Goal: Information Seeking & Learning: Learn about a topic

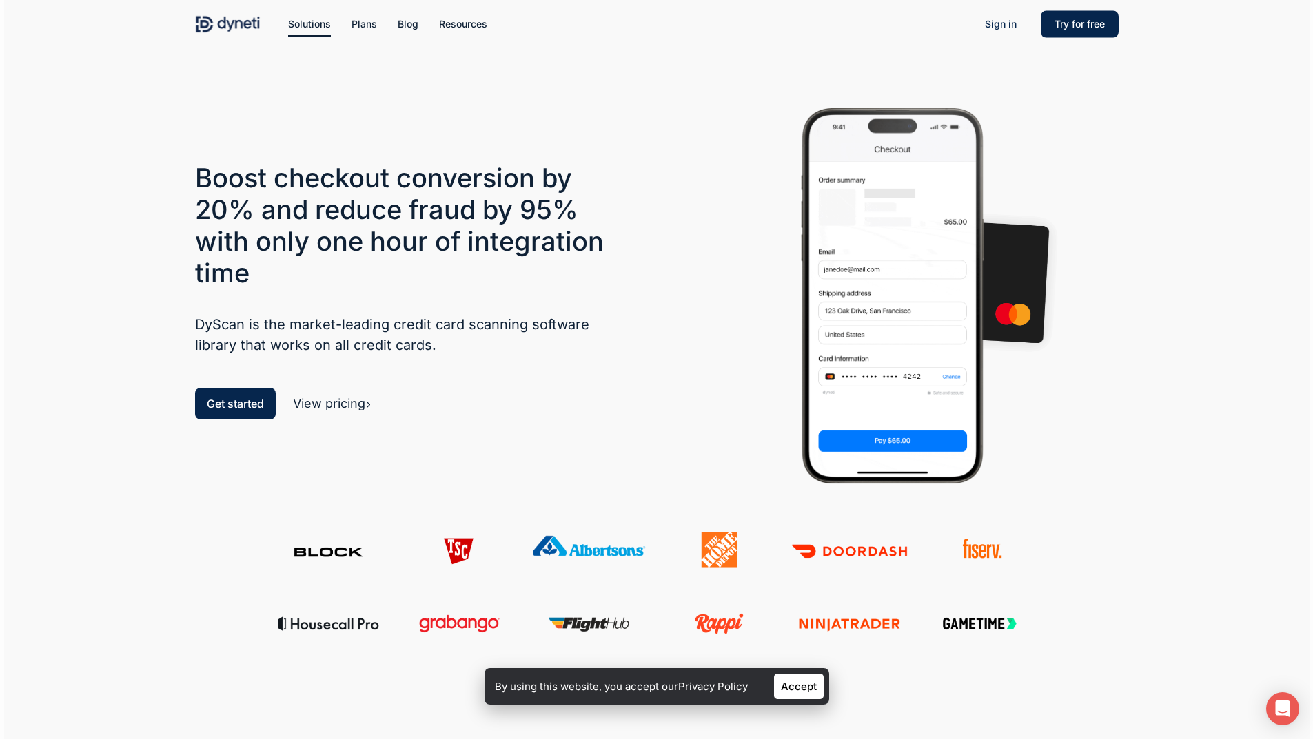
click at [345, 399] on link "View pricing" at bounding box center [332, 403] width 79 height 14
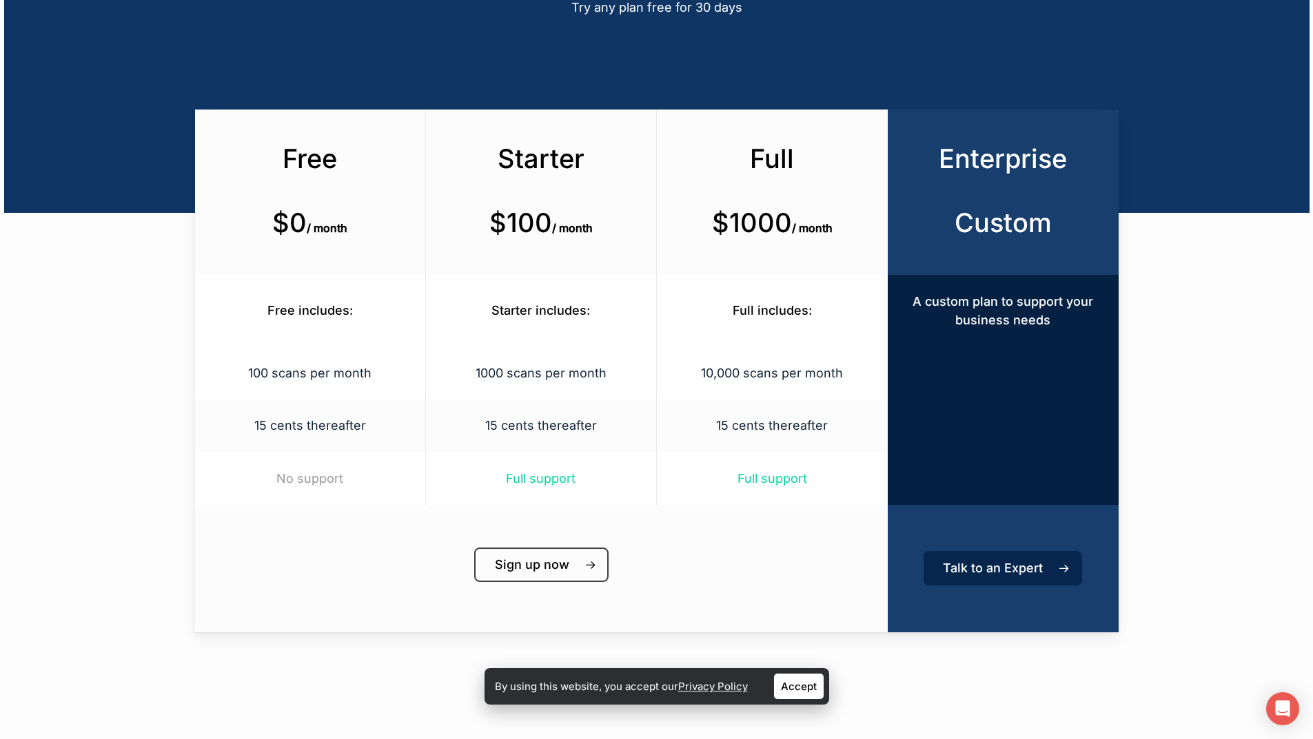
scroll to position [207, 0]
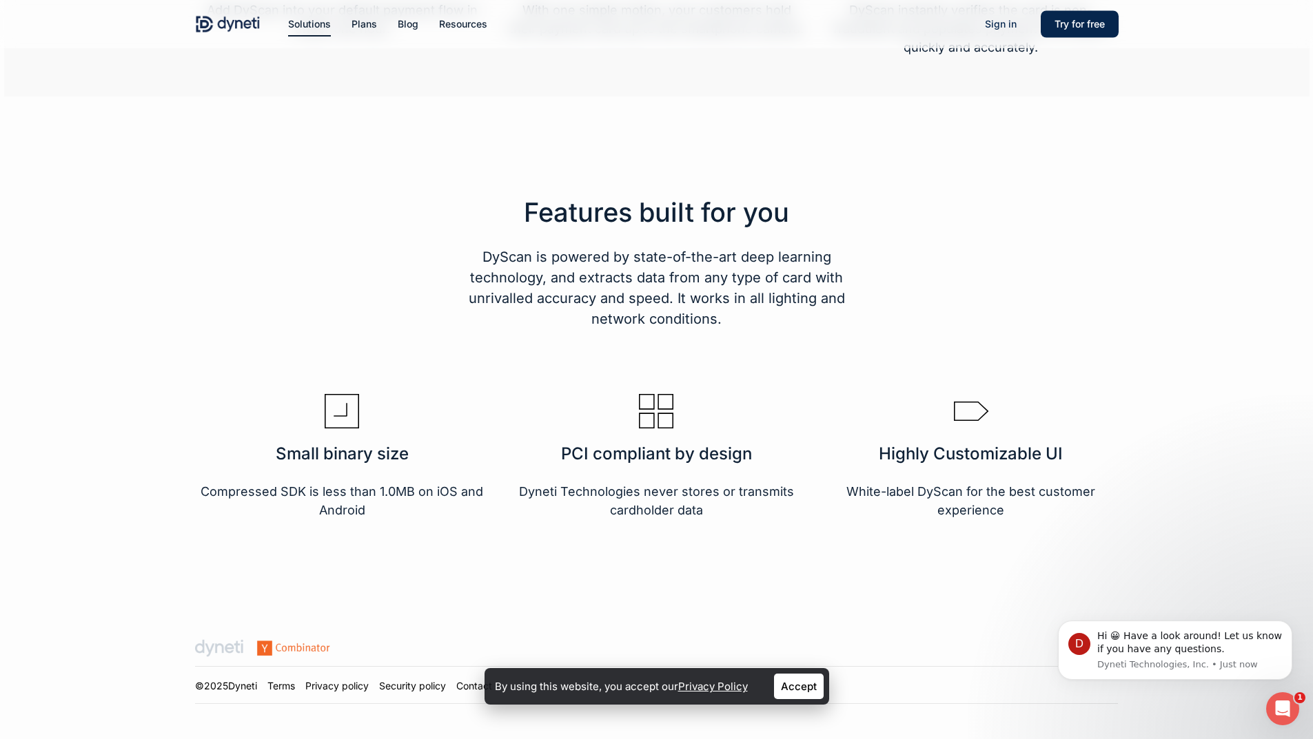
scroll to position [2208, 0]
click at [376, 32] on li "Plans DyScan Plans Pricing for businesses of all sizes Protect plans Web plans" at bounding box center [364, 24] width 46 height 48
click at [362, 25] on span "Plans" at bounding box center [363, 24] width 25 height 12
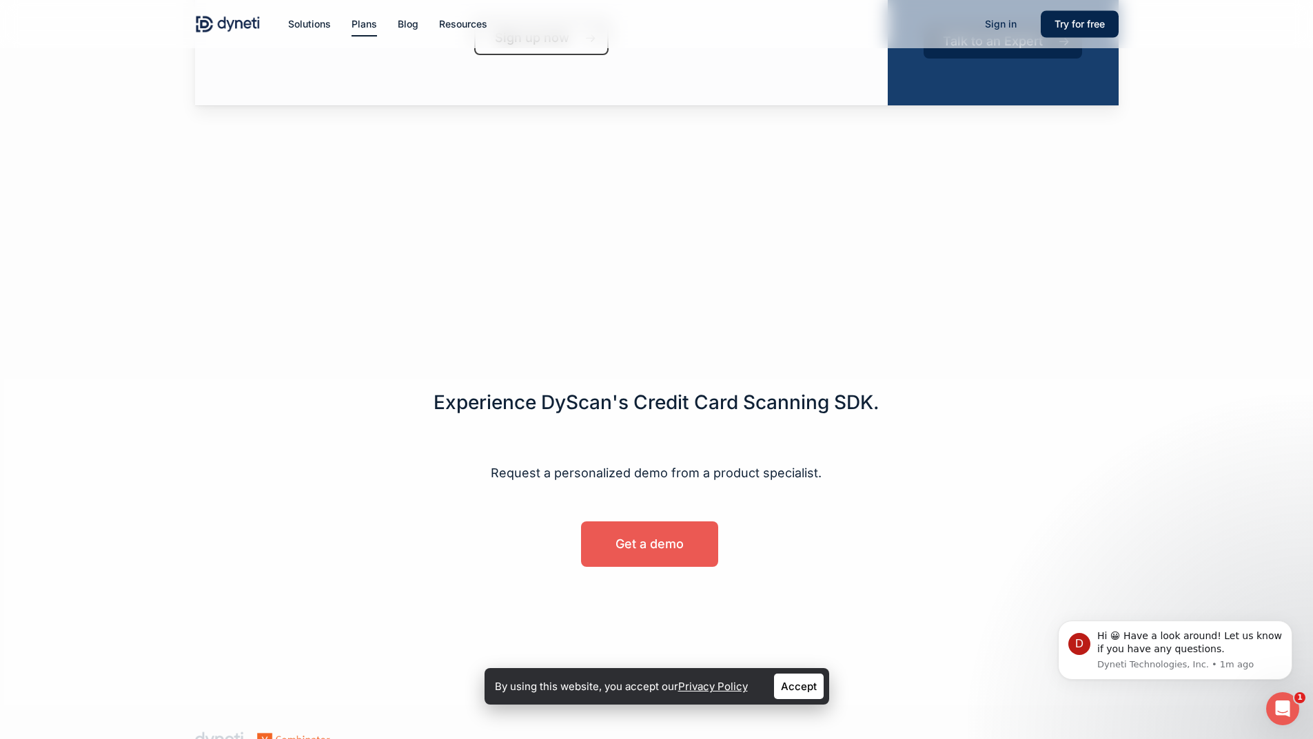
scroll to position [276, 0]
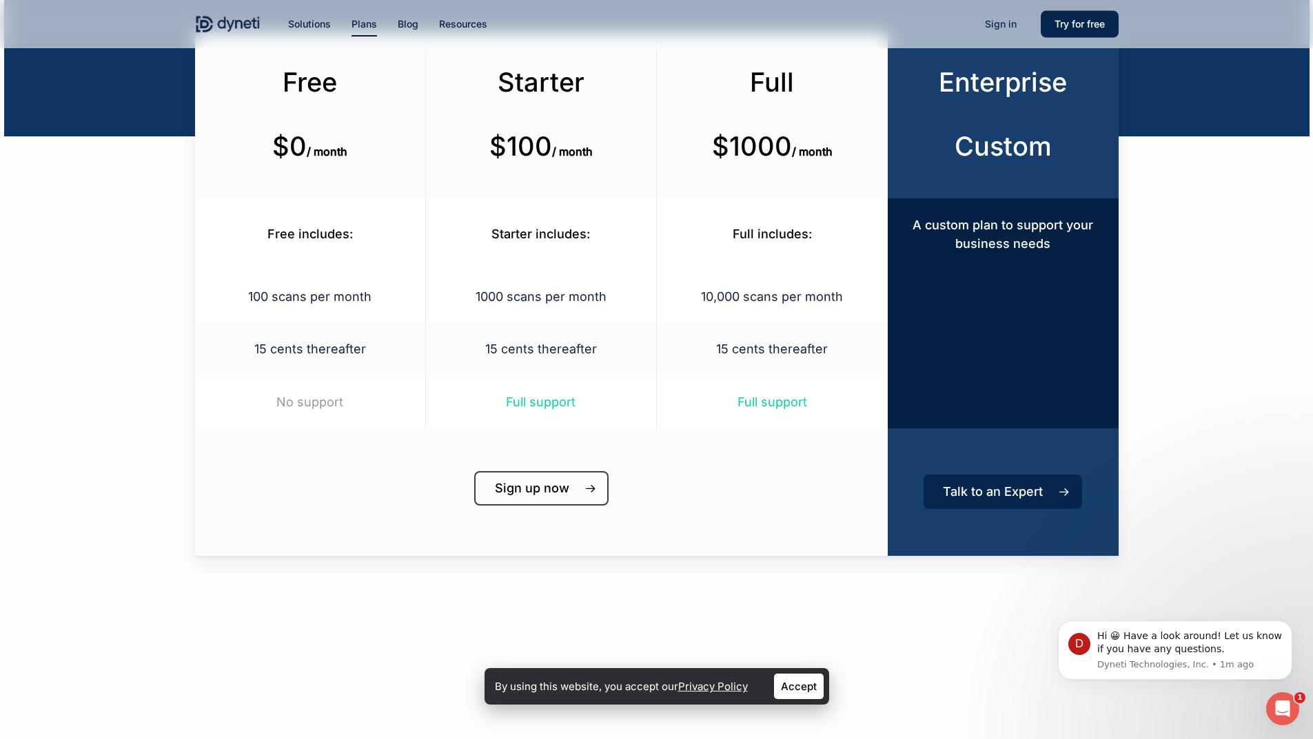
drag, startPoint x: 311, startPoint y: 385, endPoint x: 317, endPoint y: 157, distance: 228.1
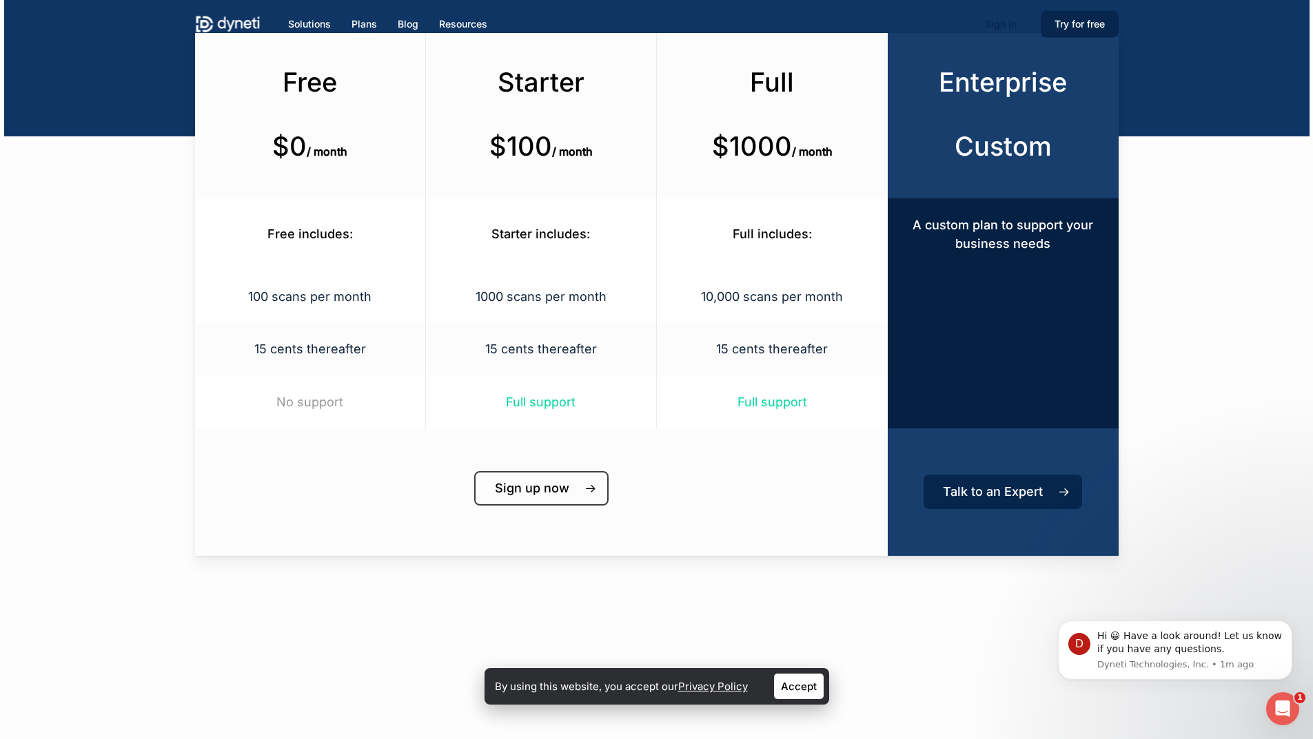
scroll to position [0, 0]
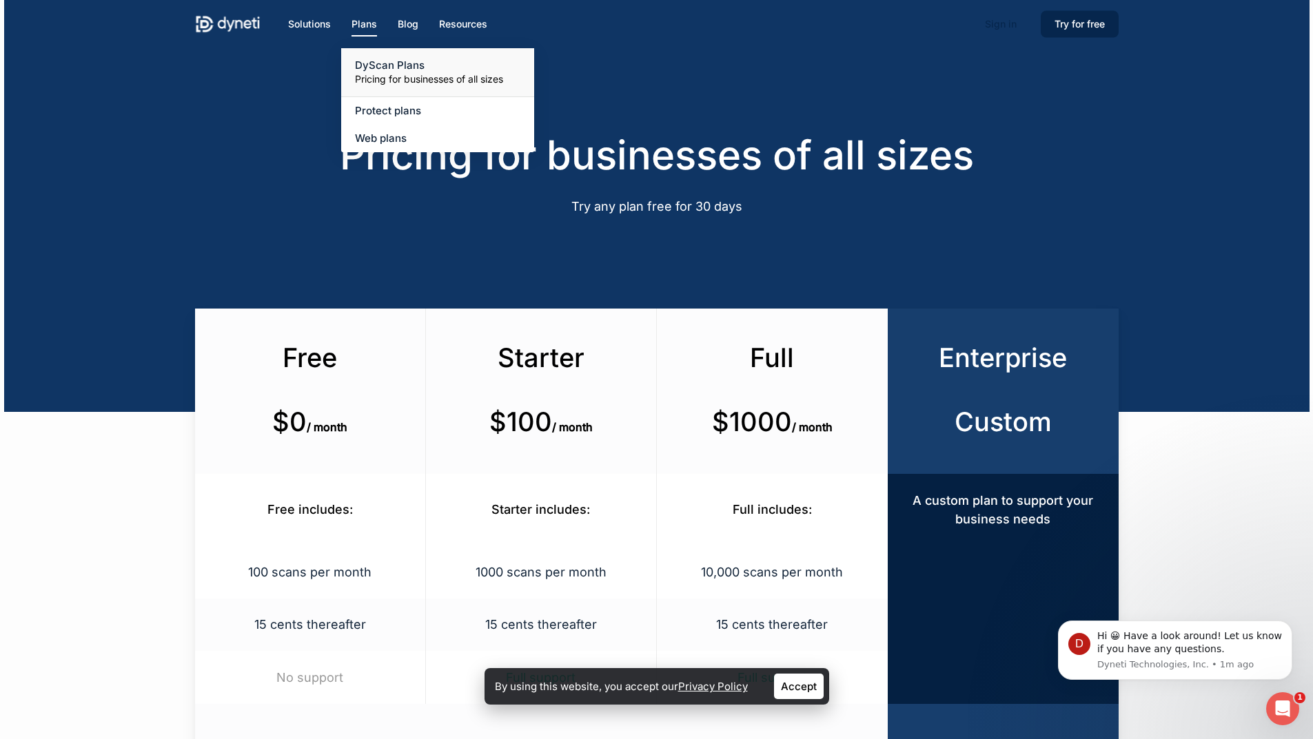
click at [369, 28] on span "Plans" at bounding box center [363, 24] width 25 height 12
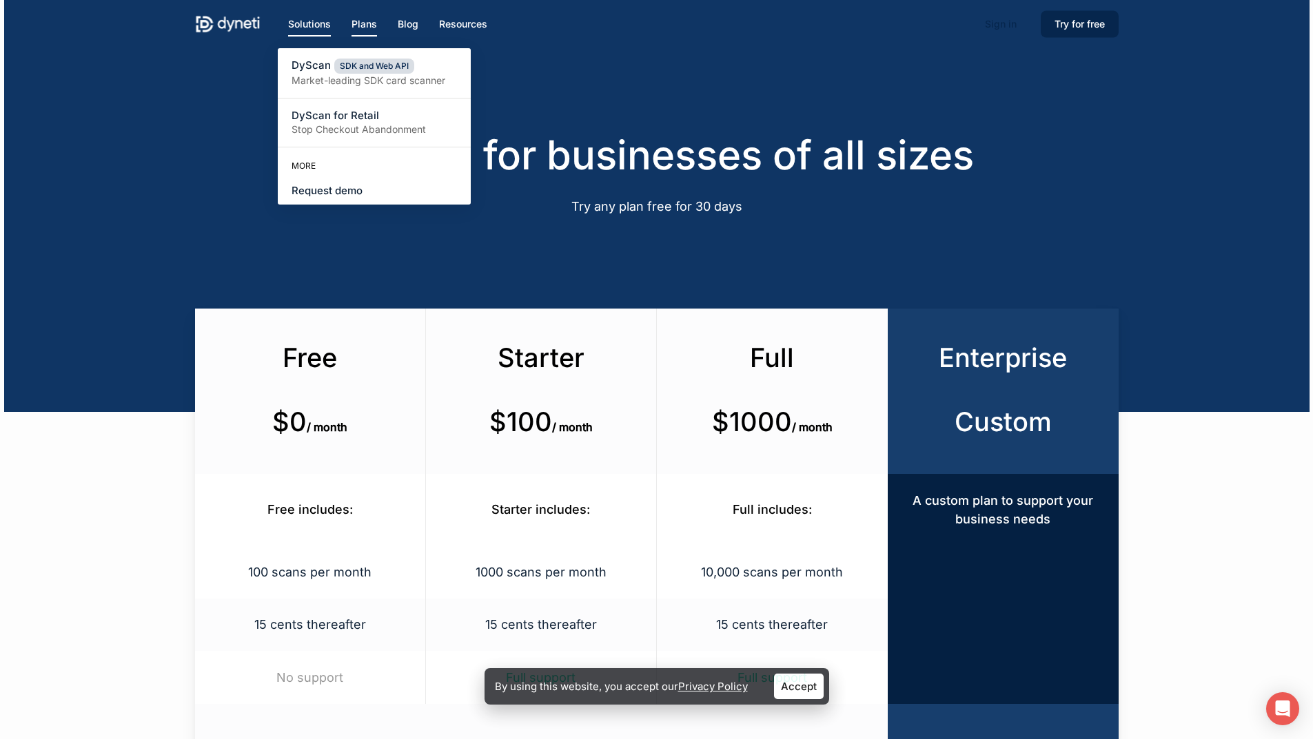
click at [312, 40] on li "Solutions DyScan SDK and Web API Market-leading SDK card scanner DyScan for Ret…" at bounding box center [309, 24] width 63 height 48
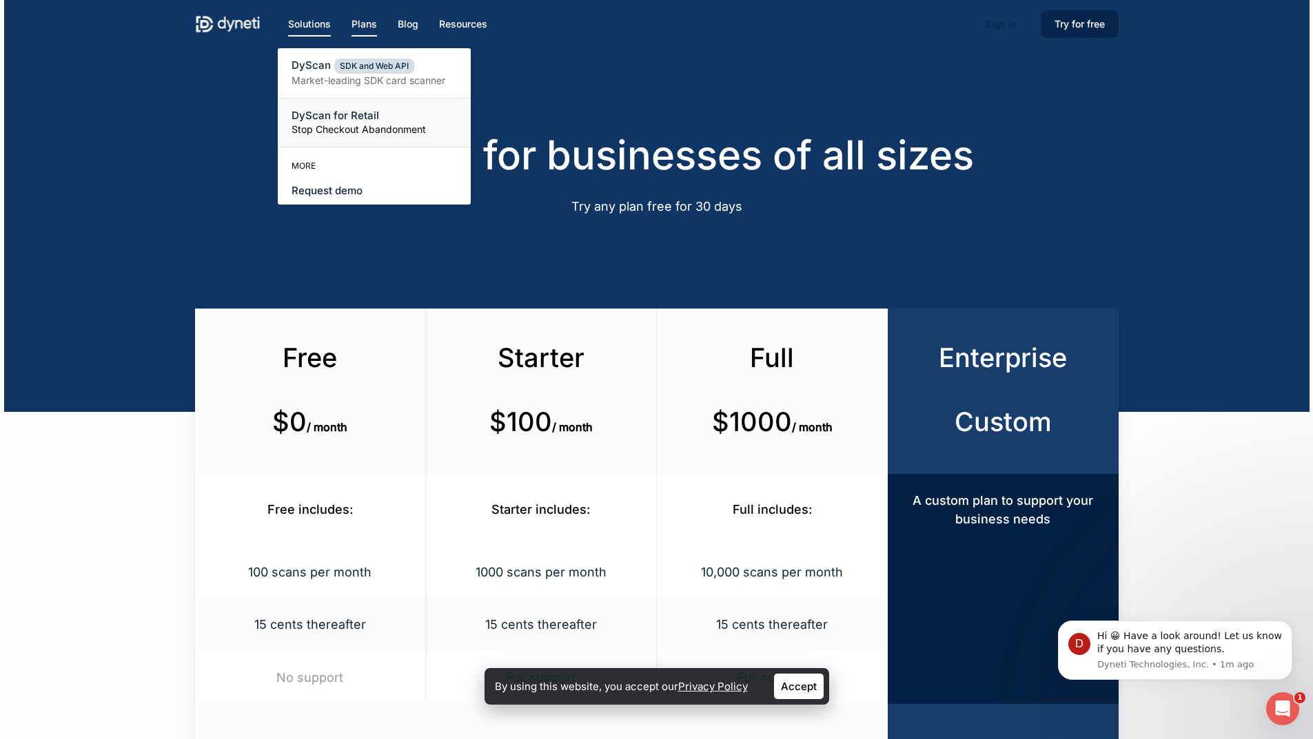
click at [310, 133] on small "Stop Checkout Abandonment" at bounding box center [373, 130] width 165 height 14
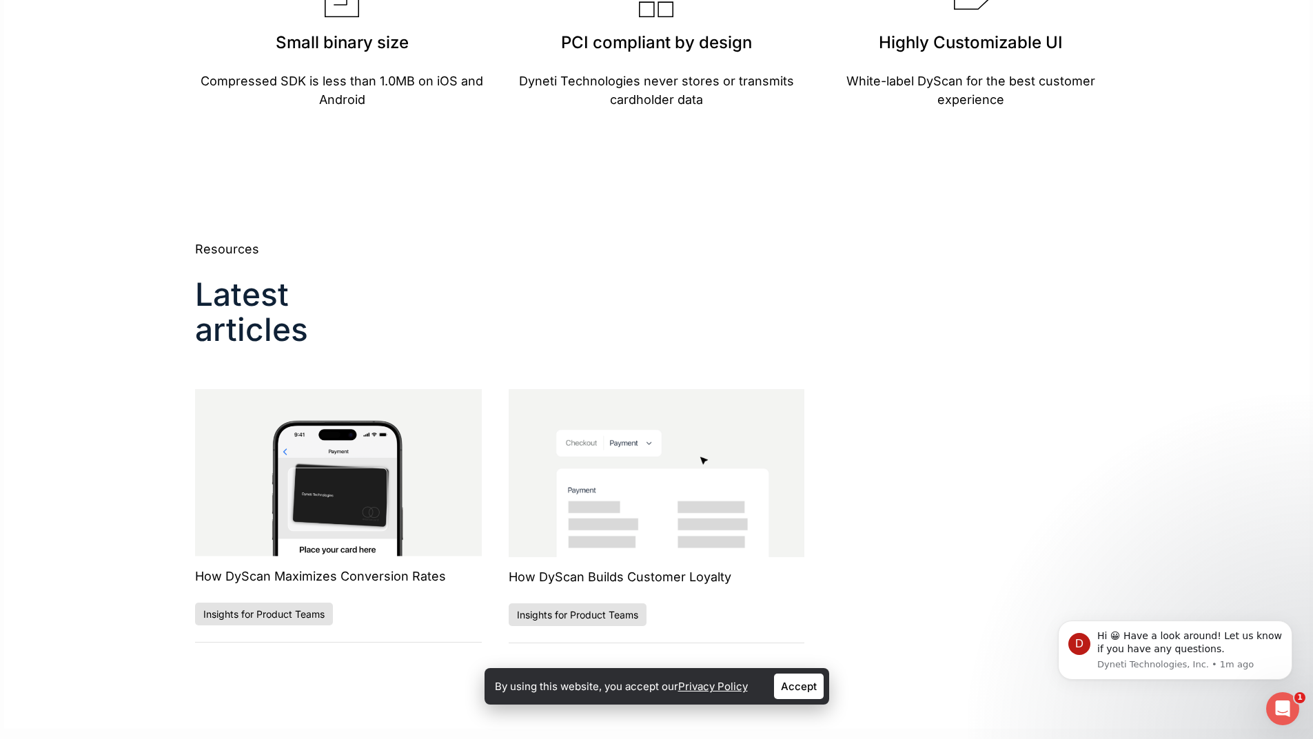
scroll to position [2391, 0]
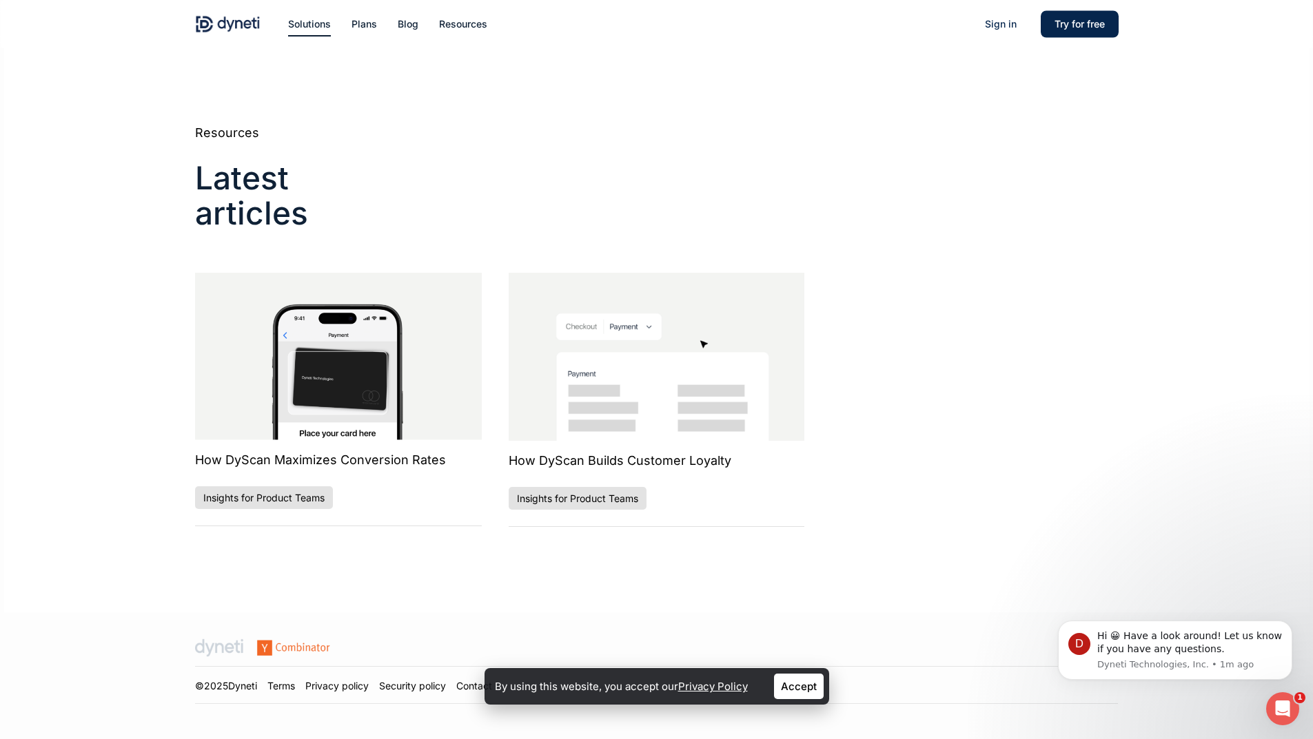
click at [389, 464] on link at bounding box center [342, 401] width 295 height 257
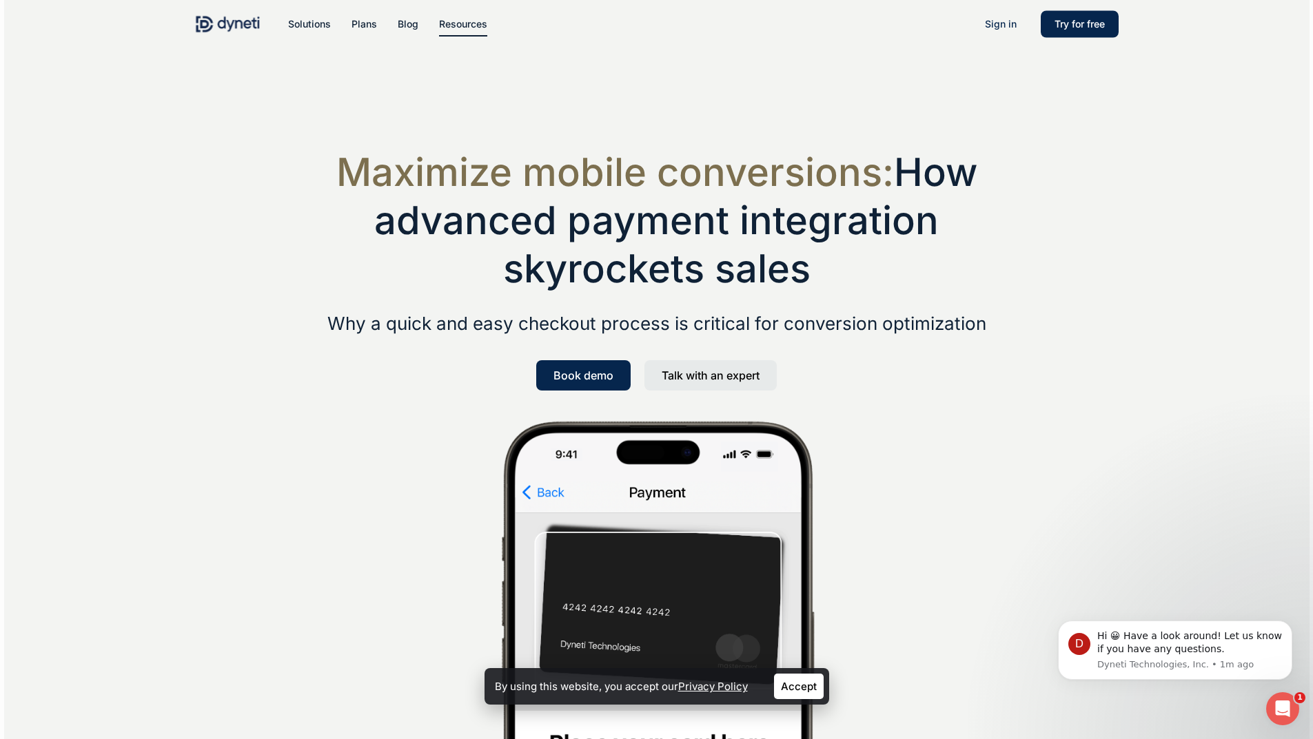
drag, startPoint x: 342, startPoint y: 467, endPoint x: 340, endPoint y: 130, distance: 337.6
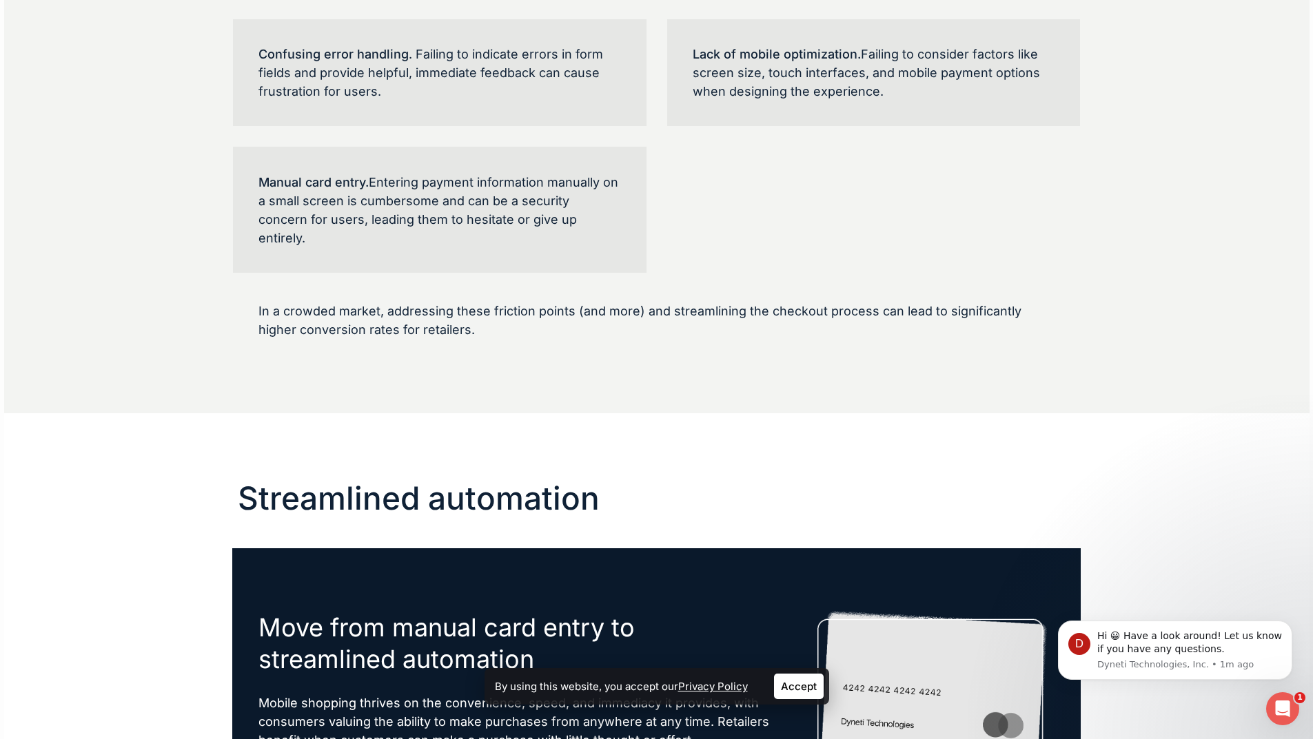
scroll to position [3564, 0]
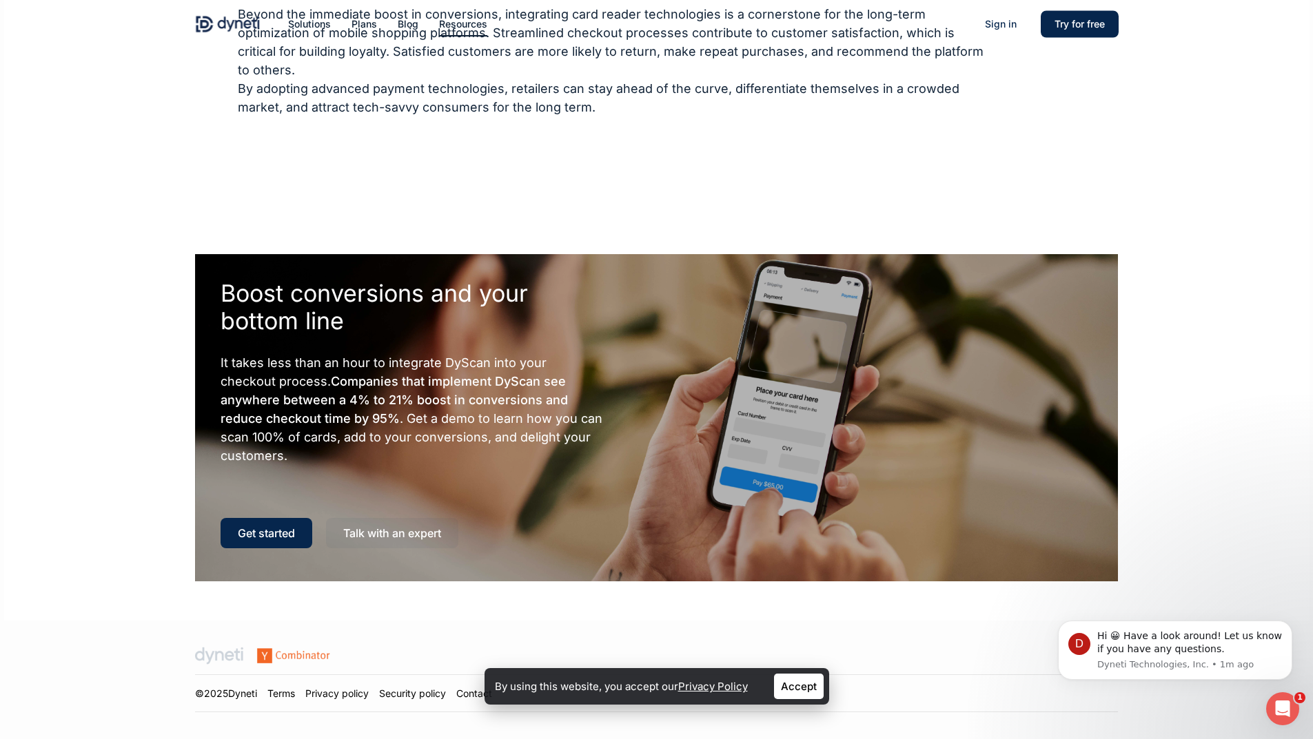
drag, startPoint x: 945, startPoint y: 373, endPoint x: 920, endPoint y: 511, distance: 140.0
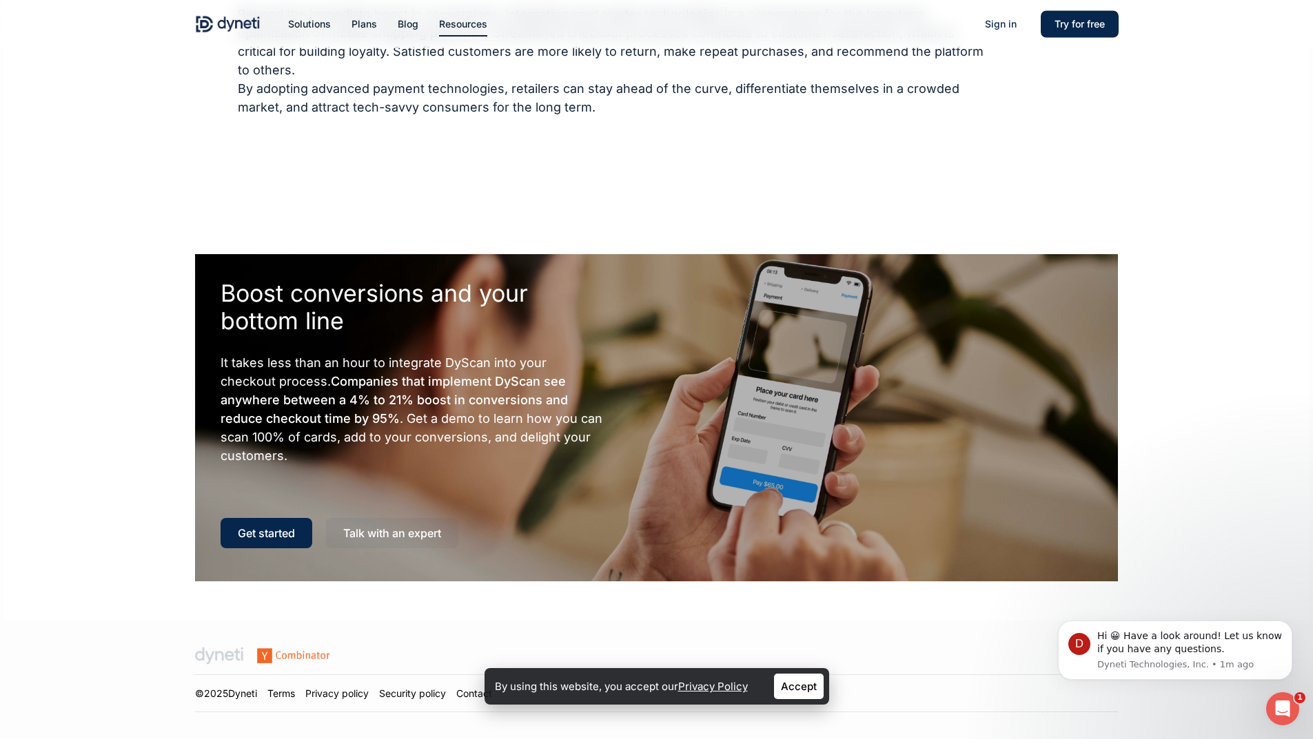
click at [322, 688] on link "Privacy policy" at bounding box center [336, 694] width 63 height 12
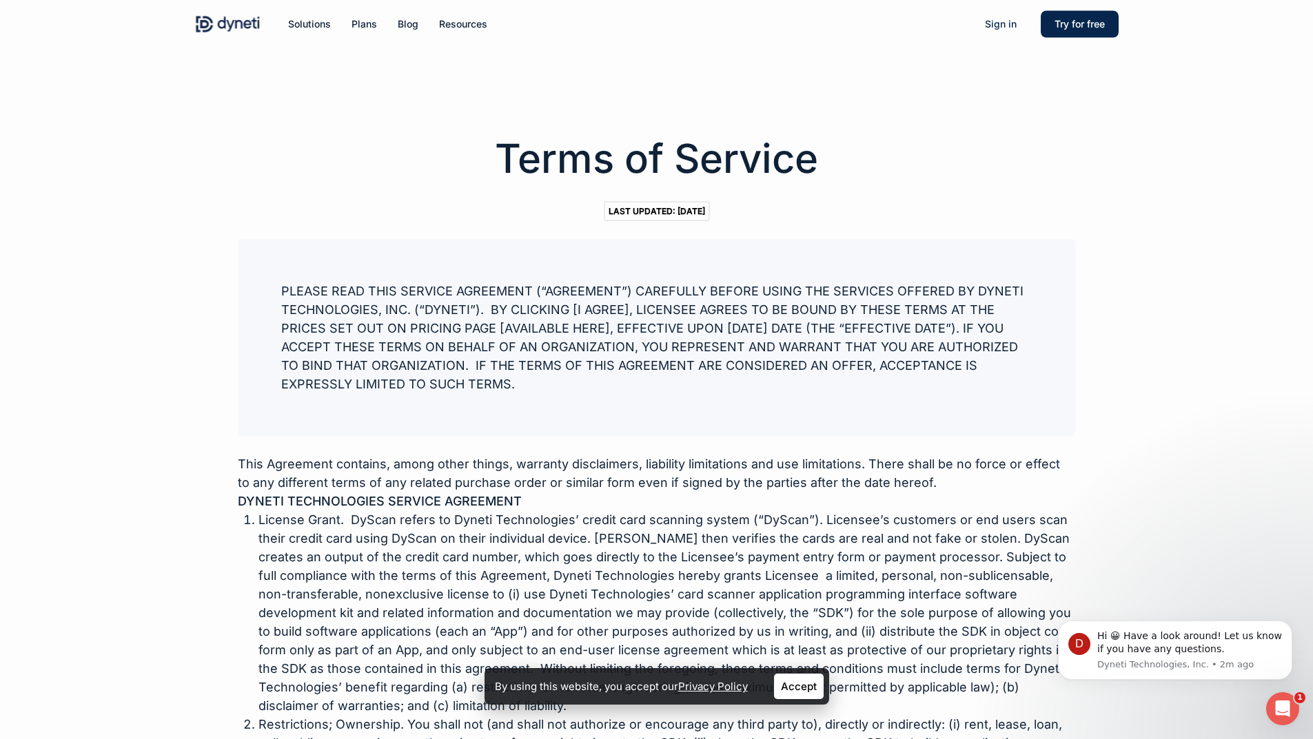
drag, startPoint x: 482, startPoint y: 473, endPoint x: 483, endPoint y: 150, distance: 323.2
click at [327, 68] on span "DyScan" at bounding box center [310, 65] width 39 height 13
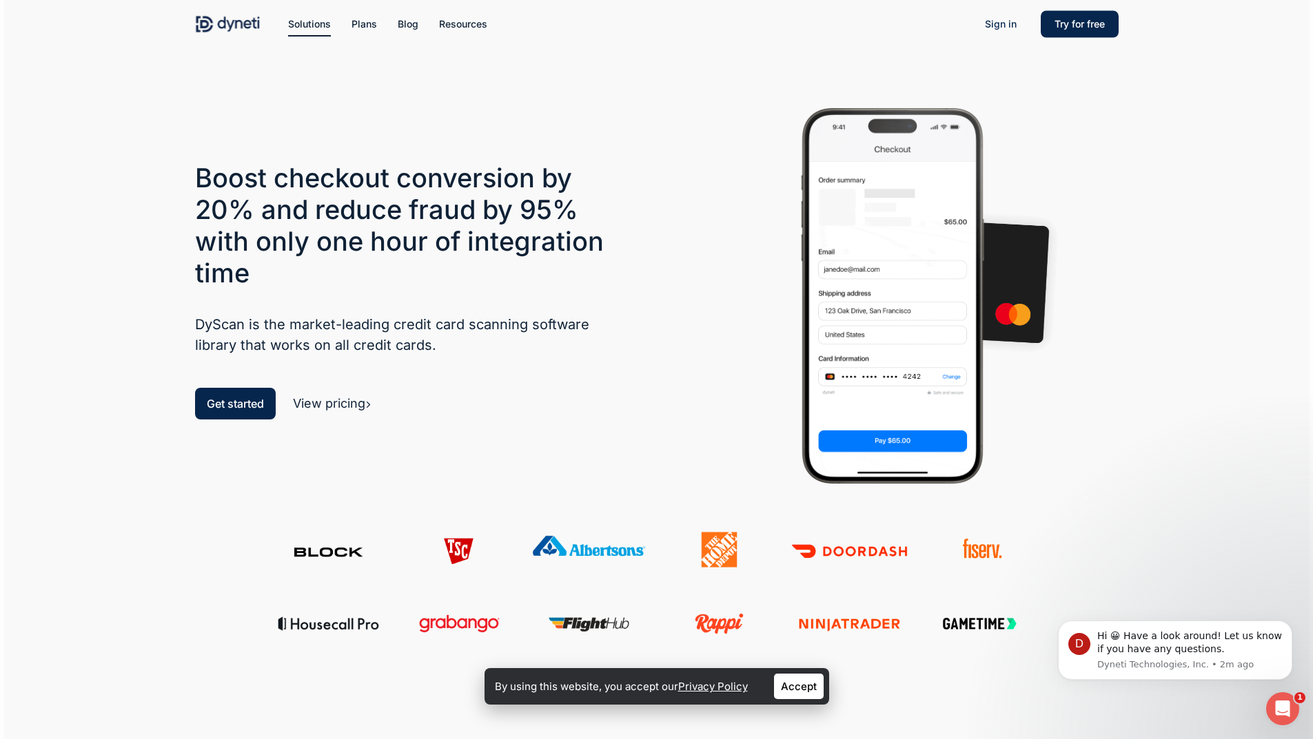
click at [361, 401] on link "View pricing" at bounding box center [332, 403] width 79 height 14
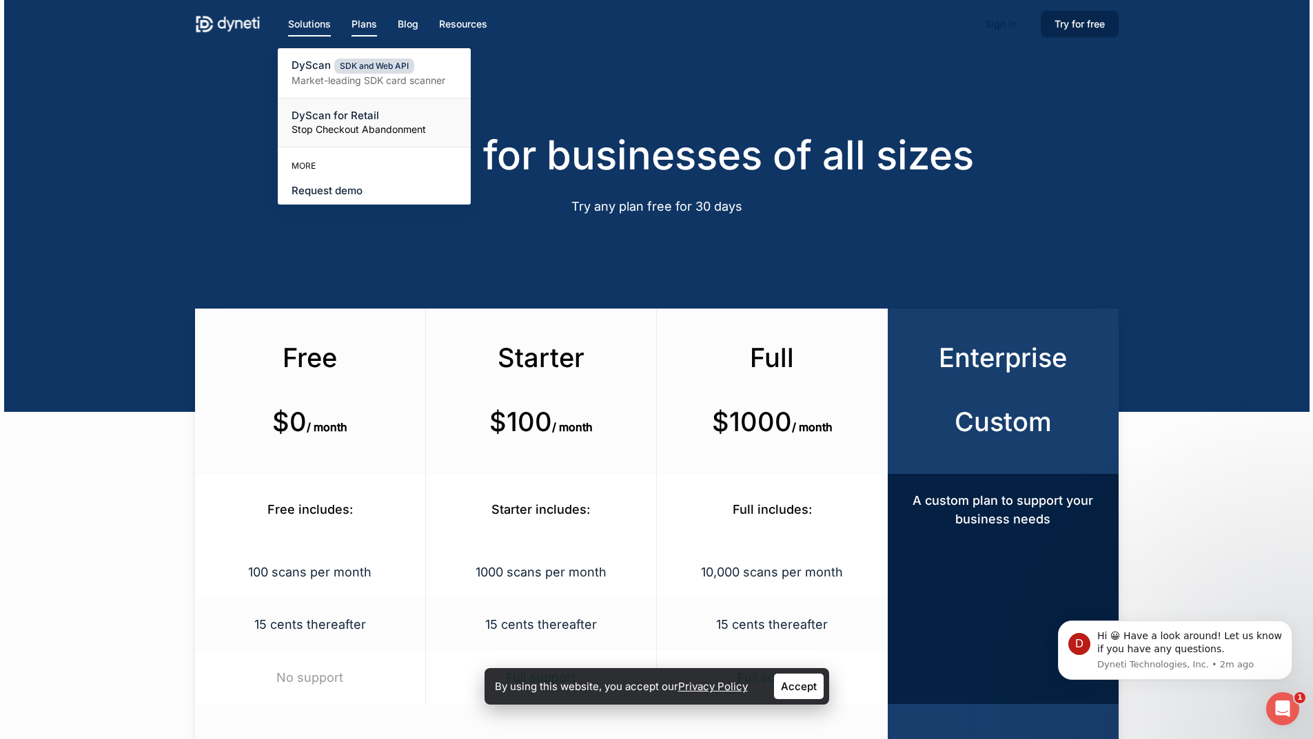
click at [311, 116] on span "DyScan for Retail" at bounding box center [335, 115] width 88 height 13
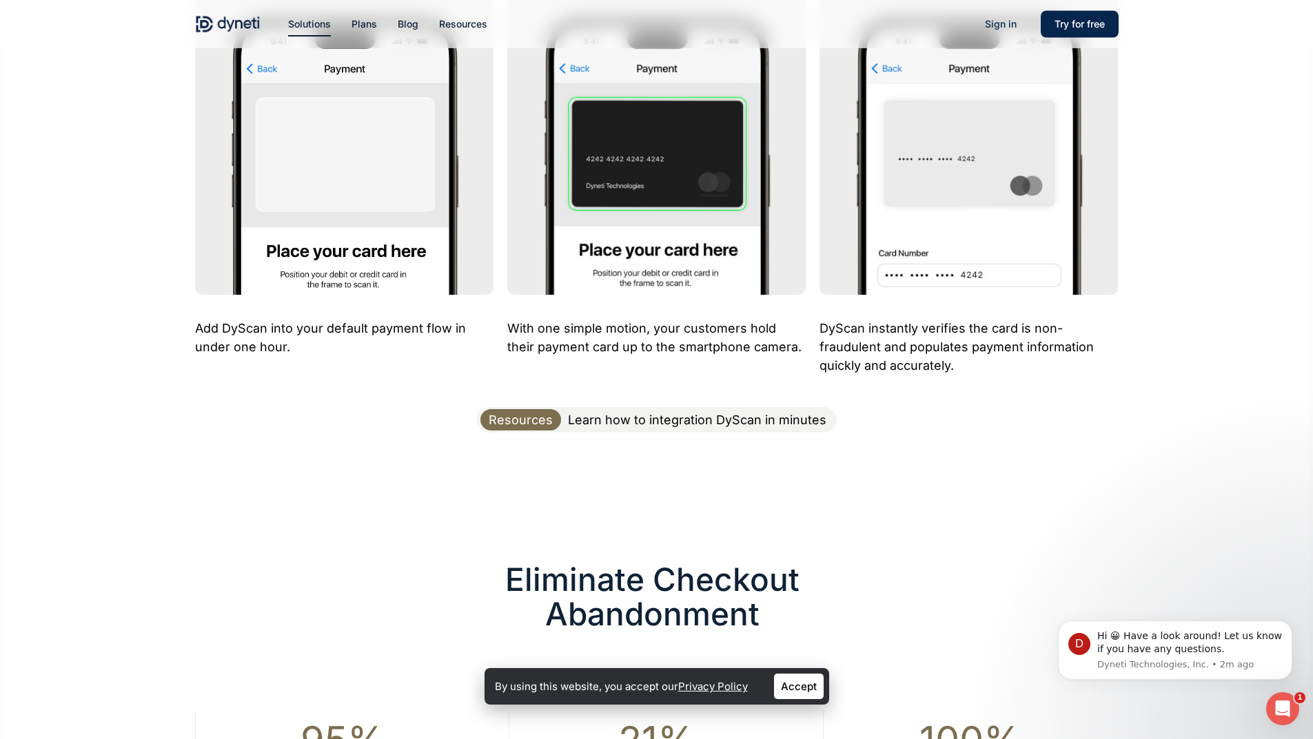
scroll to position [1034, 0]
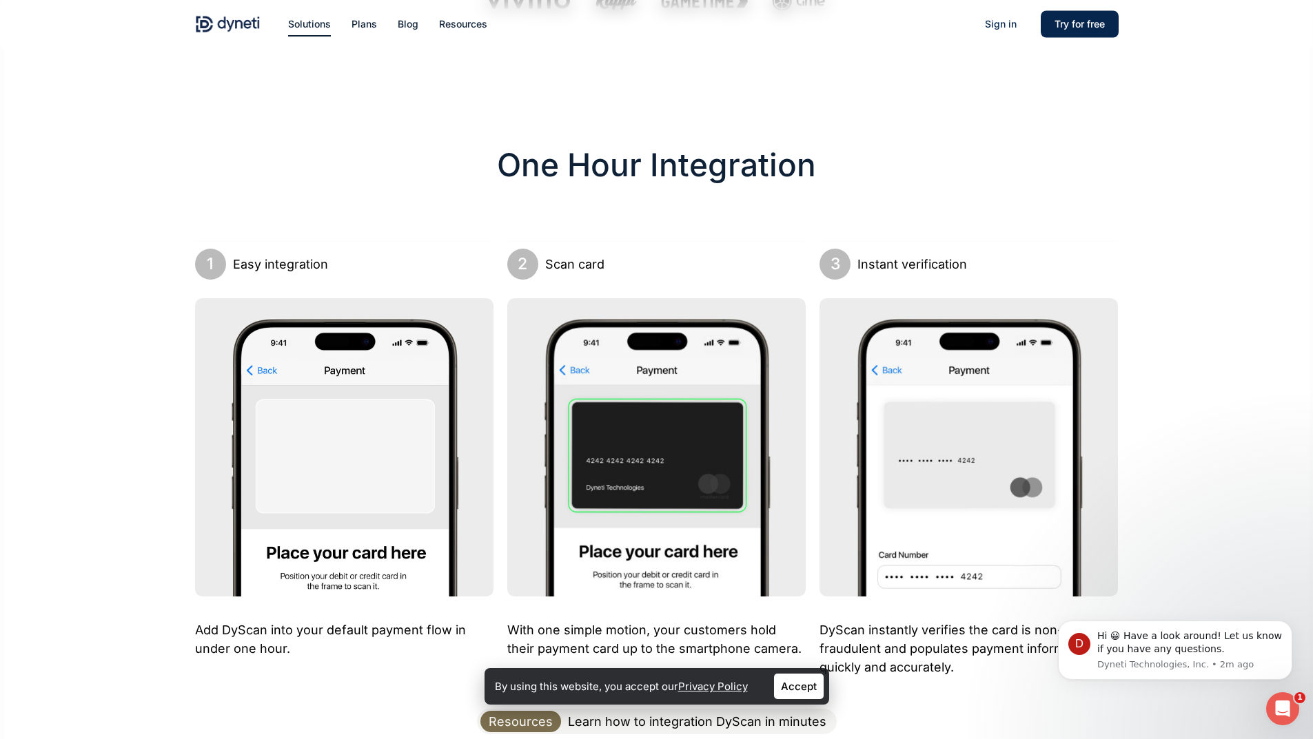
drag, startPoint x: 165, startPoint y: 531, endPoint x: 165, endPoint y: 471, distance: 60.6
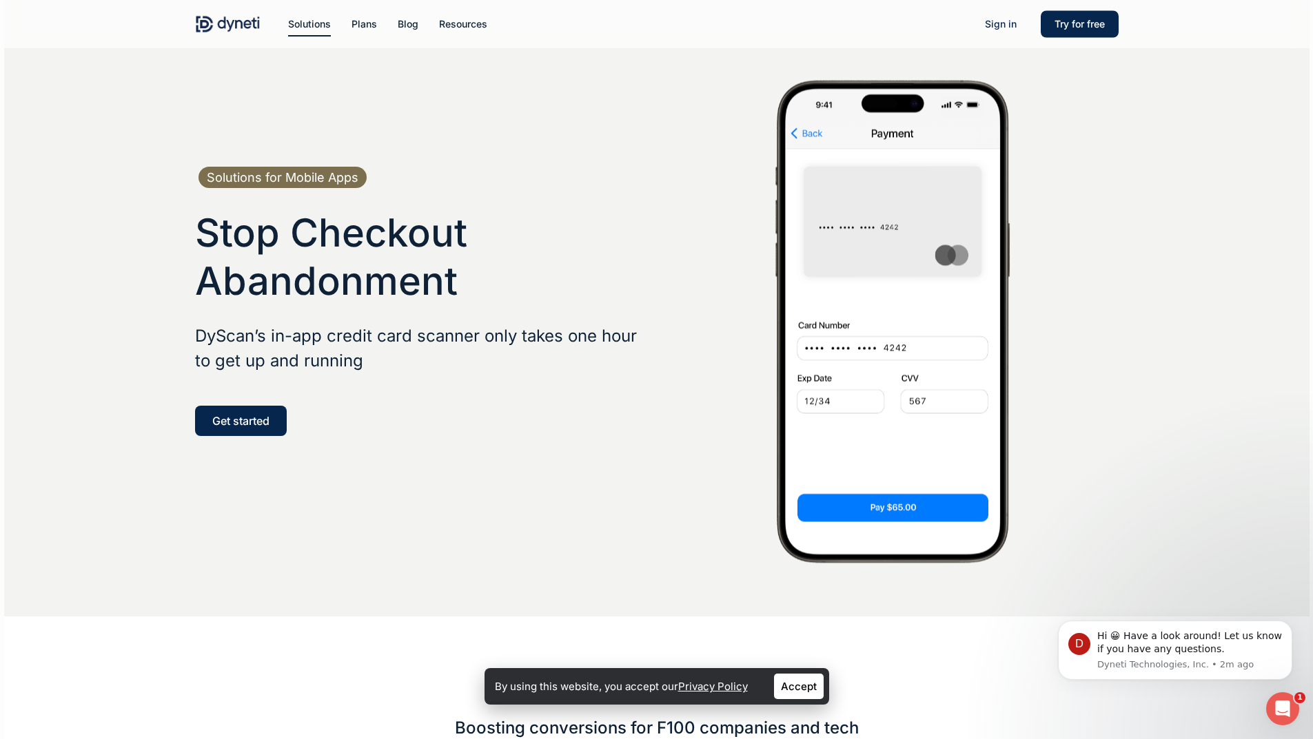
scroll to position [0, 0]
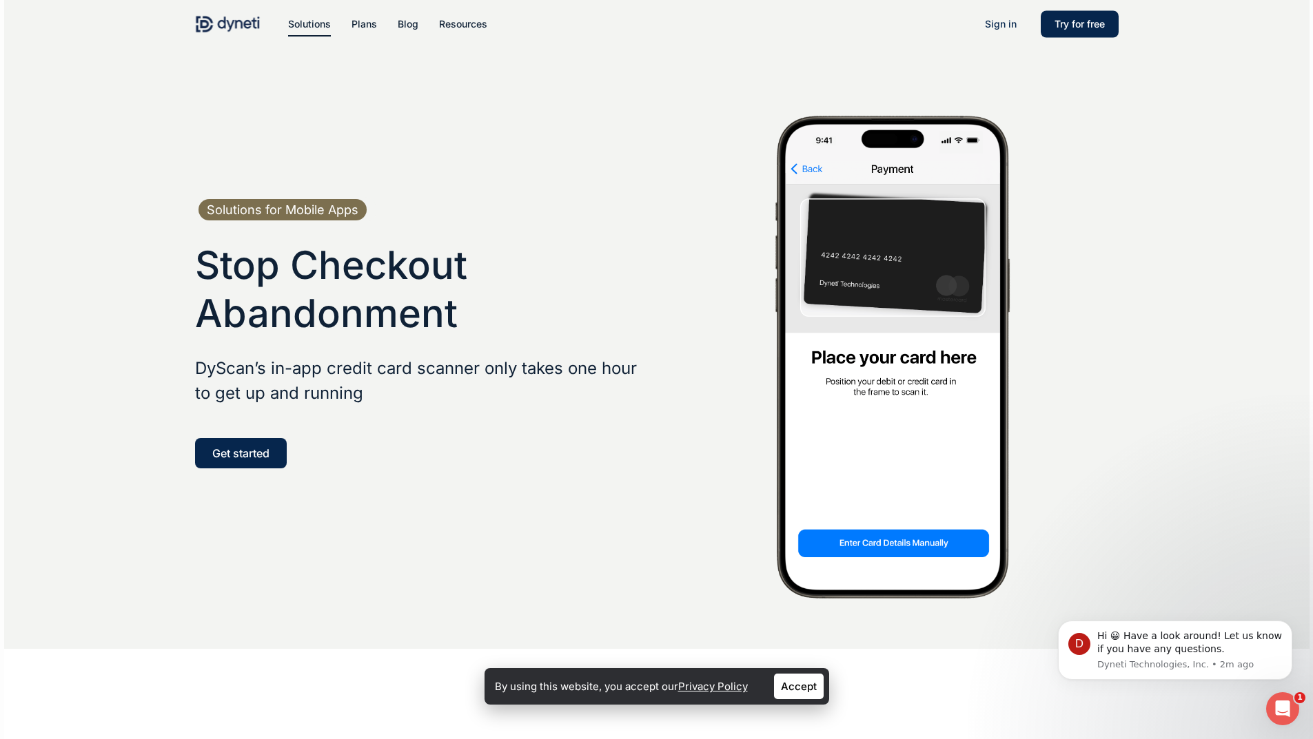
drag, startPoint x: 163, startPoint y: 471, endPoint x: 162, endPoint y: 353, distance: 117.1
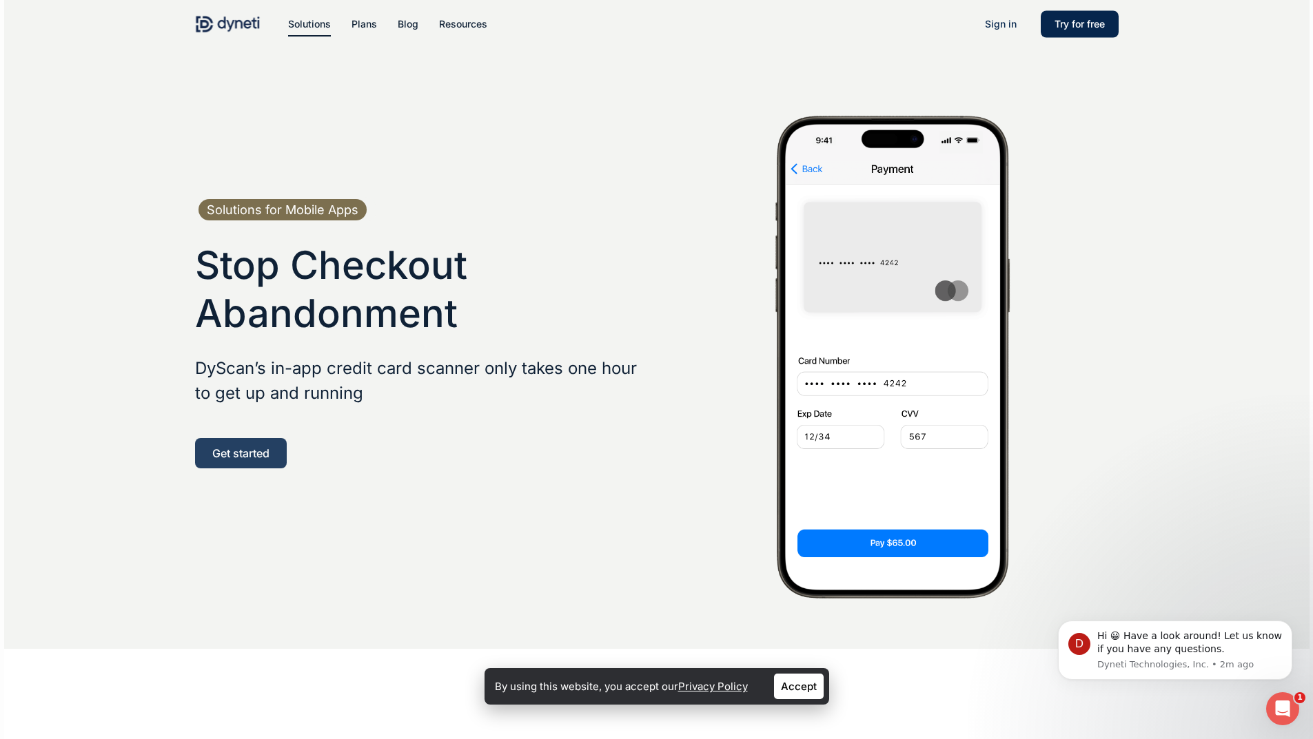
click at [237, 462] on link "Get started" at bounding box center [241, 453] width 92 height 30
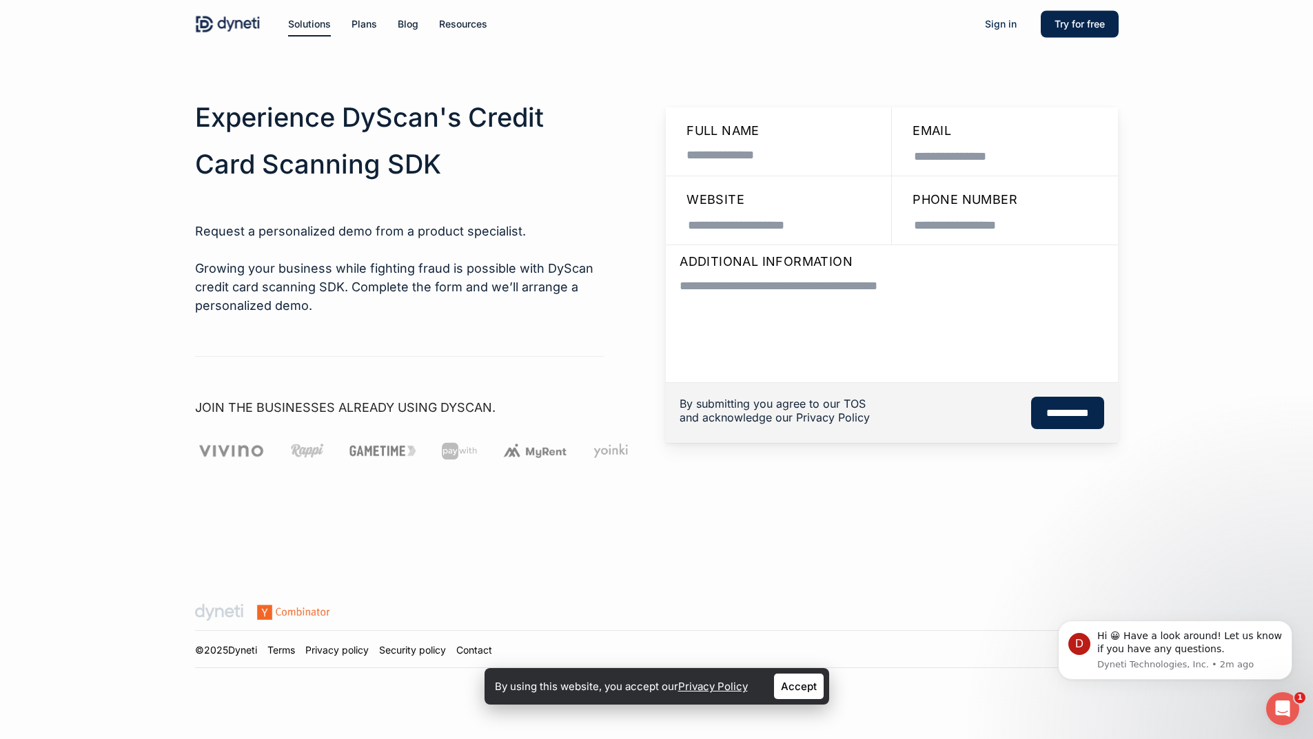
drag, startPoint x: 221, startPoint y: 325, endPoint x: 255, endPoint y: 47, distance: 280.4
click at [251, 32] on img at bounding box center [228, 24] width 66 height 21
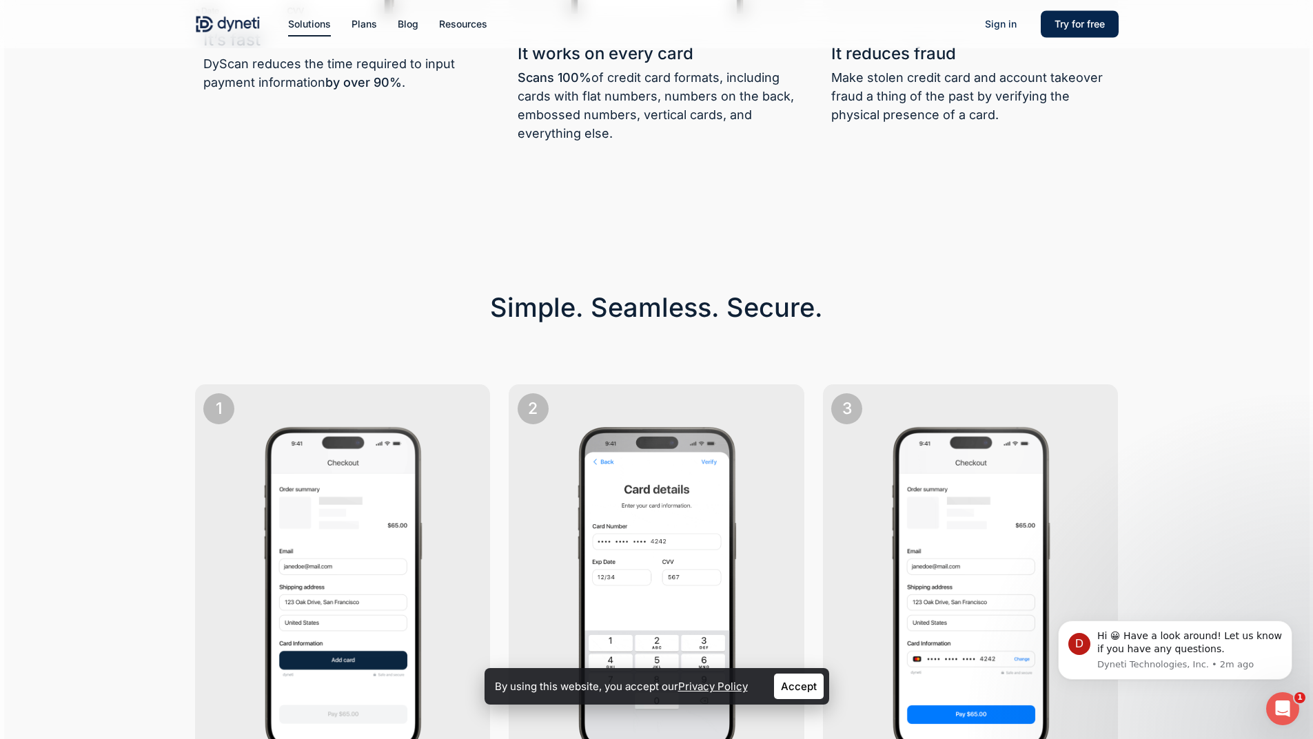
scroll to position [65, 0]
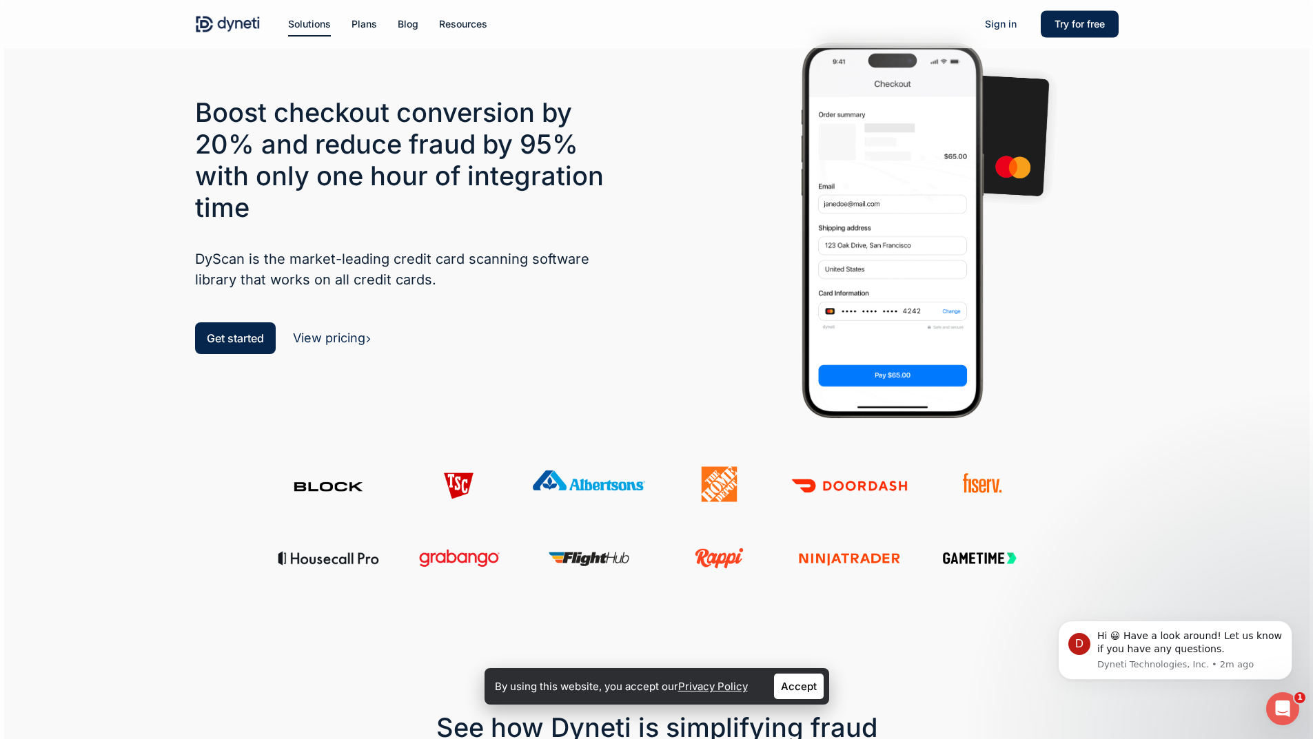
drag, startPoint x: 183, startPoint y: 264, endPoint x: 229, endPoint y: 71, distance: 198.2
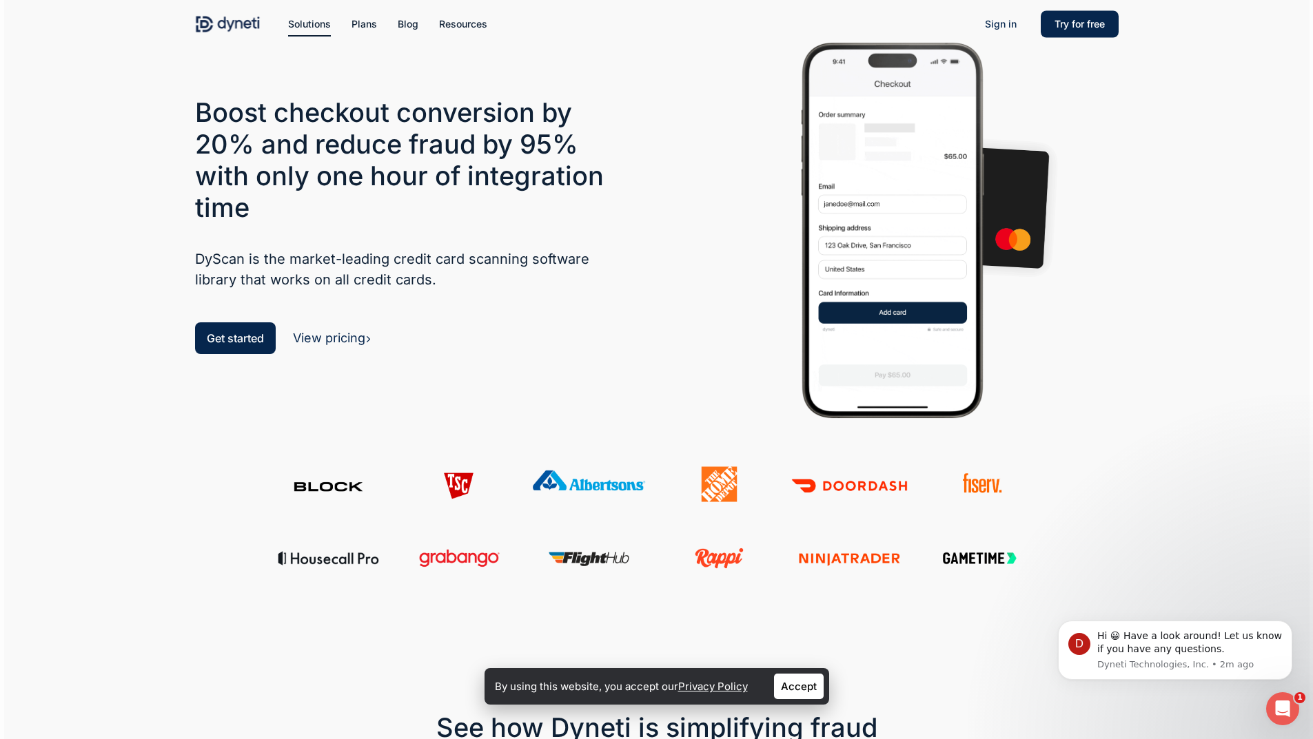
scroll to position [0, 0]
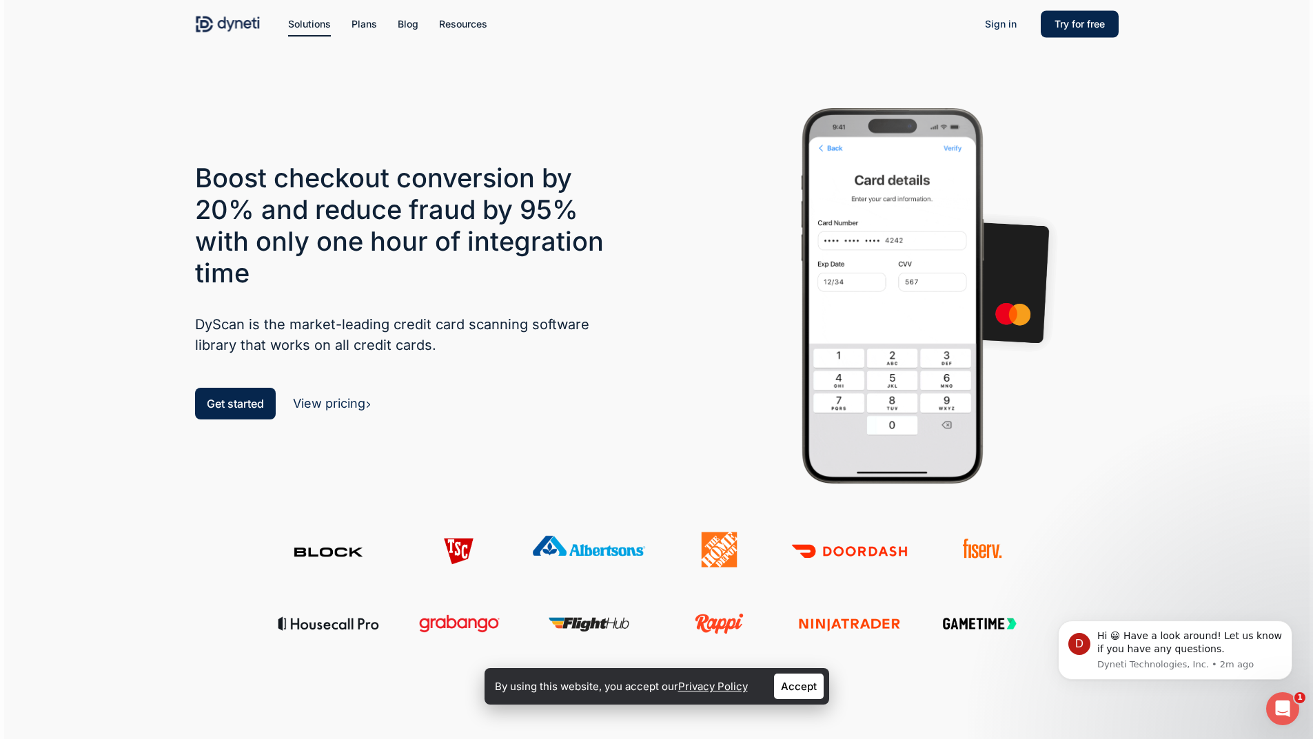
click at [343, 390] on div "Boost checkout conversion by 20% and reduce fraud by 95% with only one hour of …" at bounding box center [410, 294] width 431 height 265
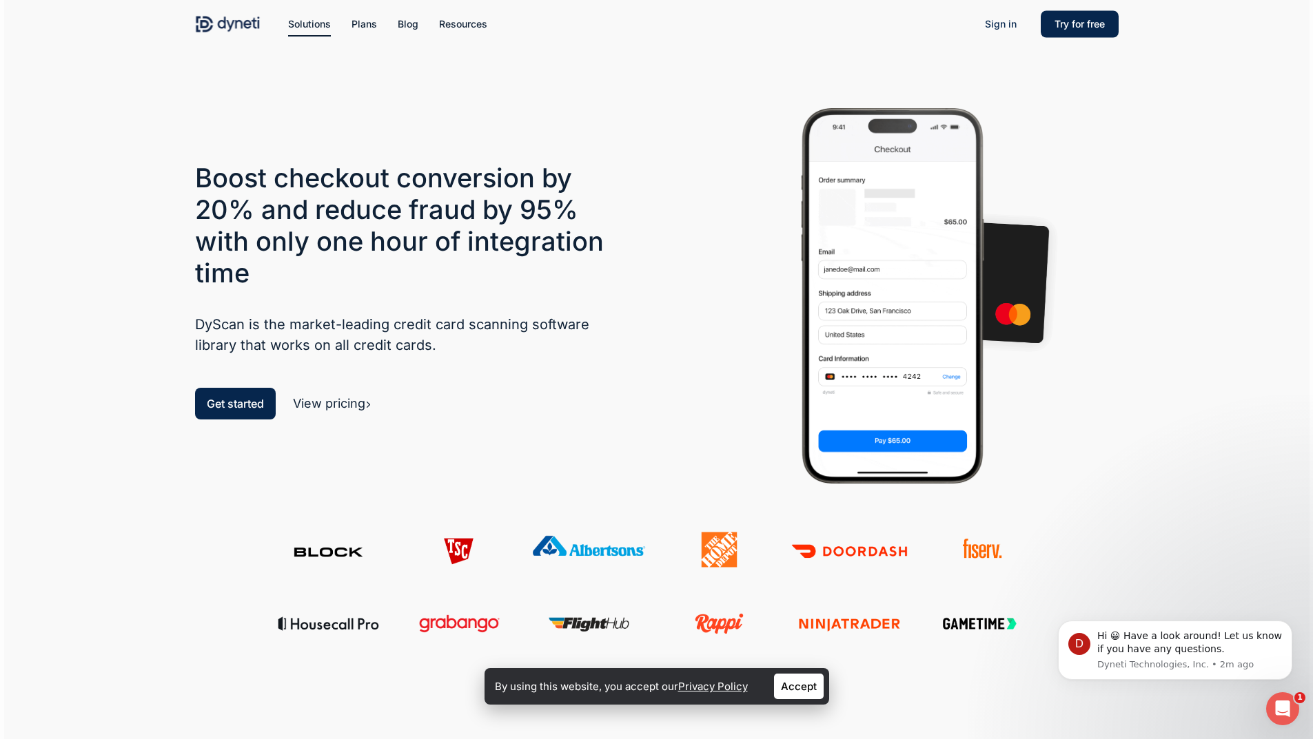
click at [349, 399] on link "View pricing" at bounding box center [332, 403] width 79 height 14
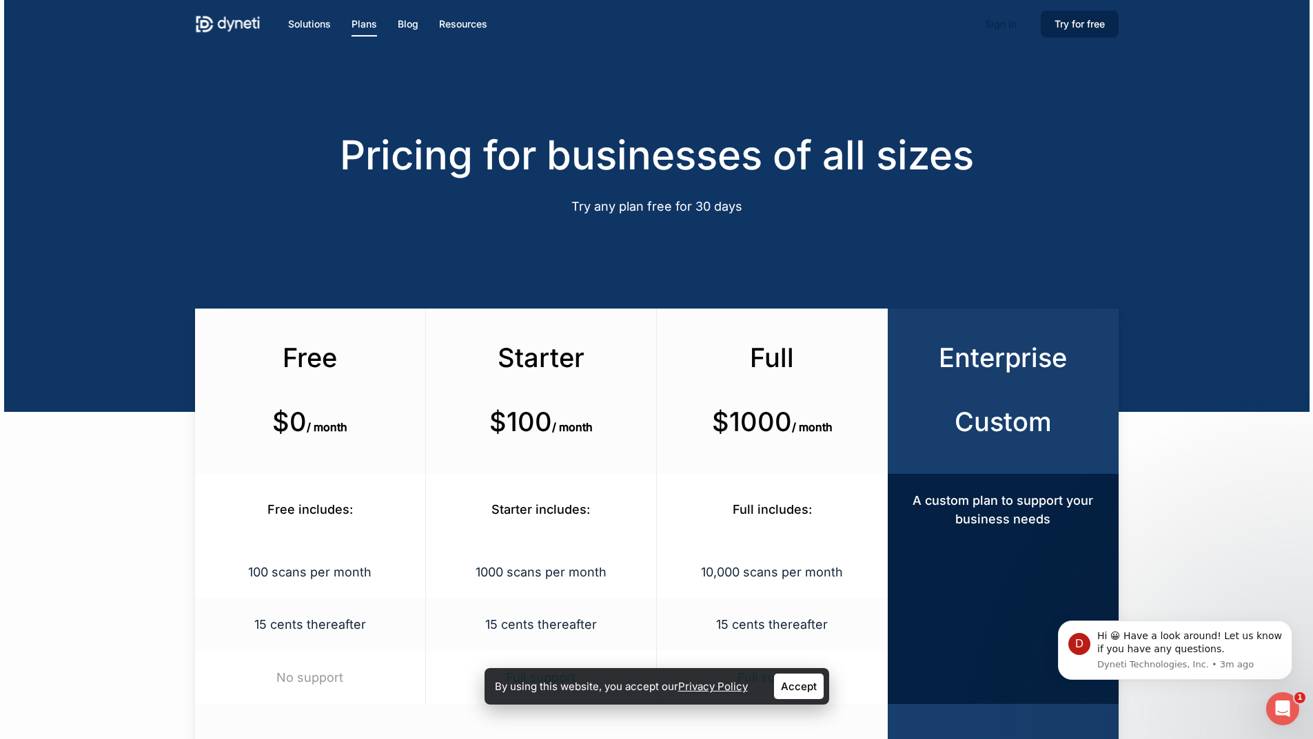
drag, startPoint x: 314, startPoint y: 444, endPoint x: 298, endPoint y: 273, distance: 171.7
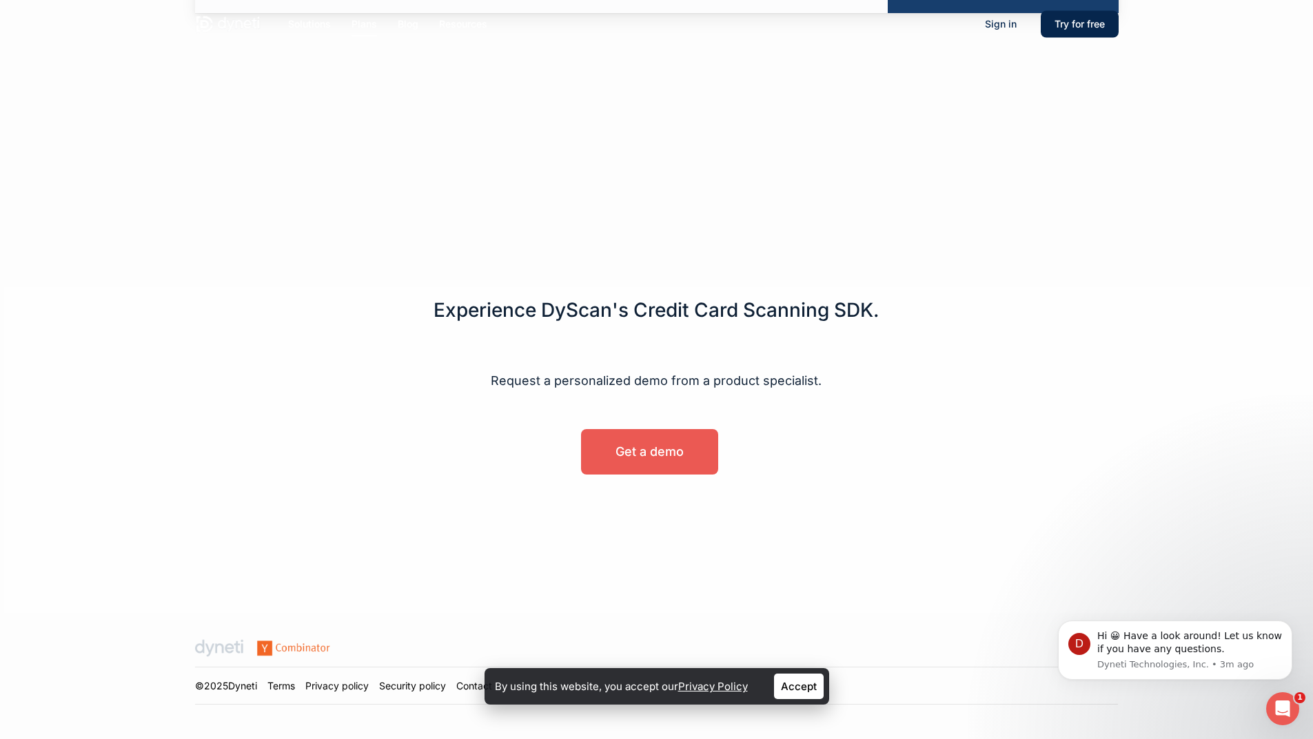
drag, startPoint x: 304, startPoint y: 285, endPoint x: 309, endPoint y: 480, distance: 195.1
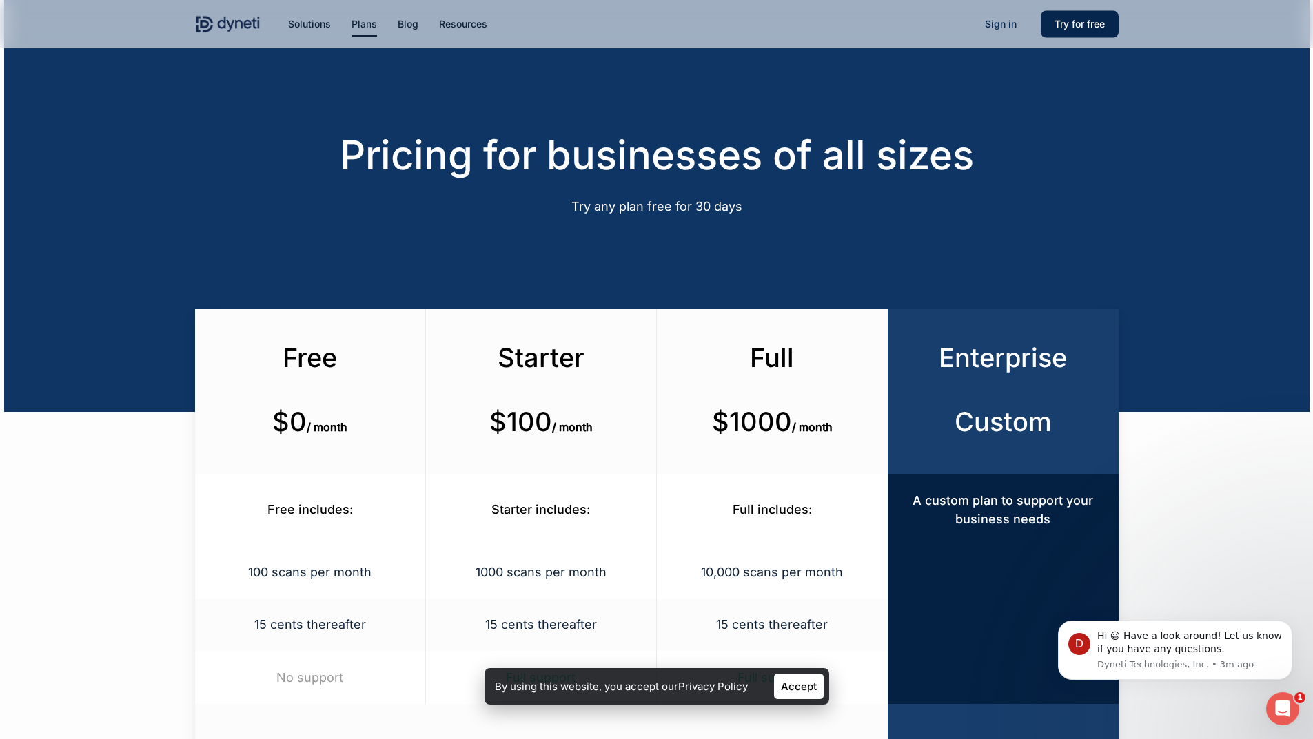
drag, startPoint x: 309, startPoint y: 480, endPoint x: 327, endPoint y: -21, distance: 501.9
